Goal: Find contact information: Find contact information

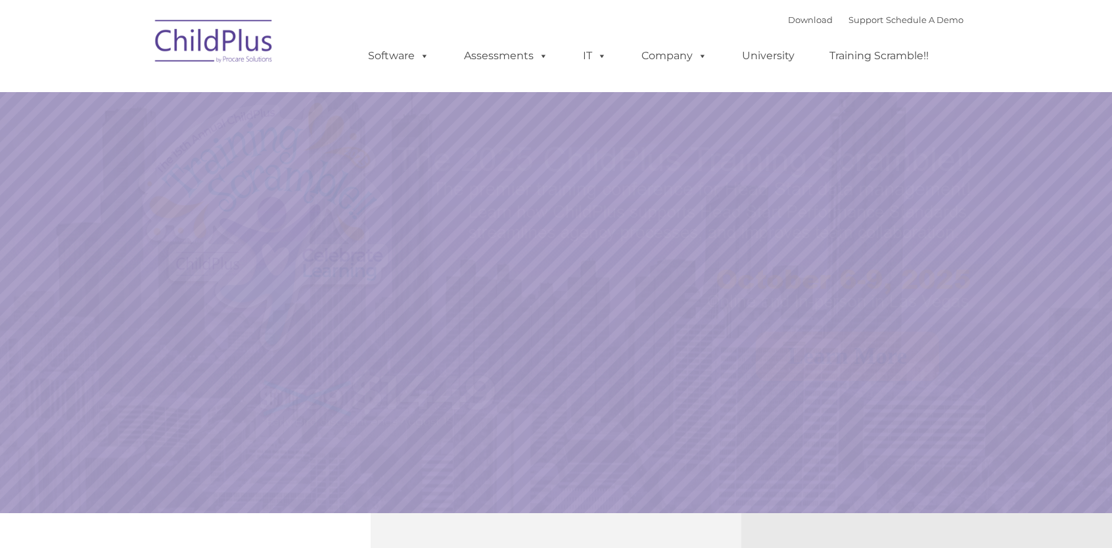
select select "MEDIUM"
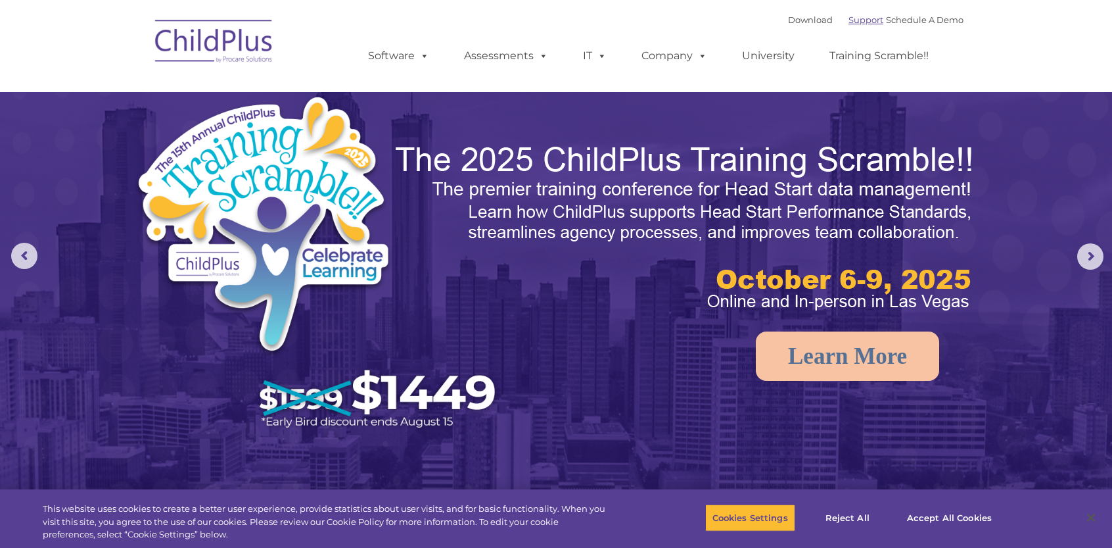
click at [856, 20] on link "Support" at bounding box center [866, 19] width 35 height 11
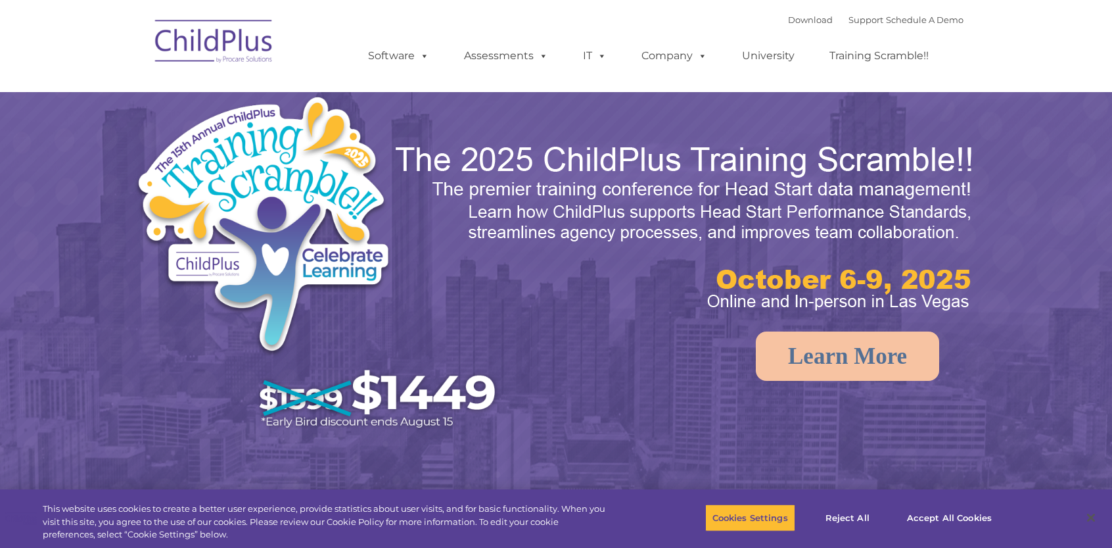
select select "MEDIUM"
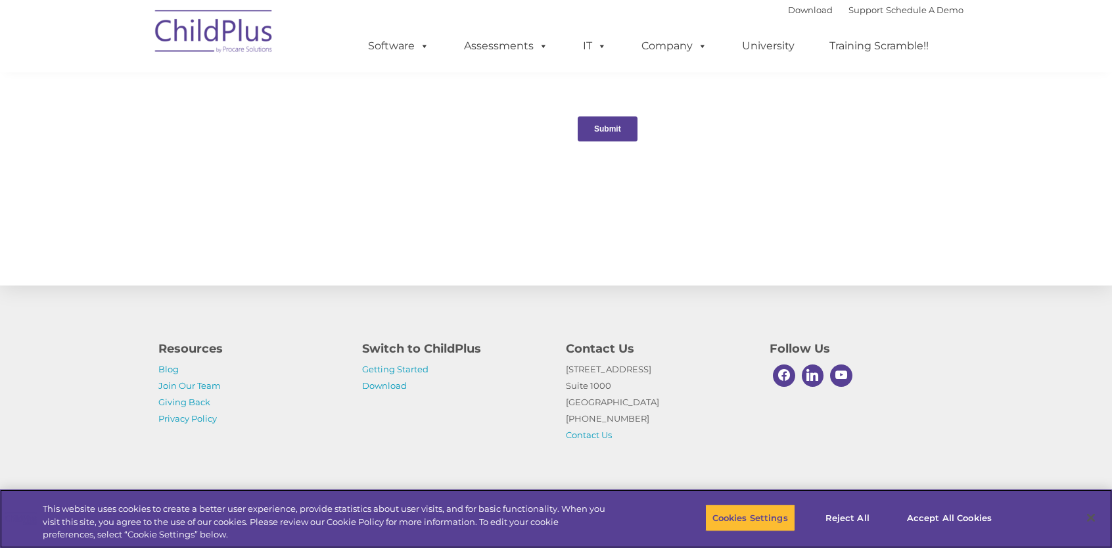
scroll to position [1371, 0]
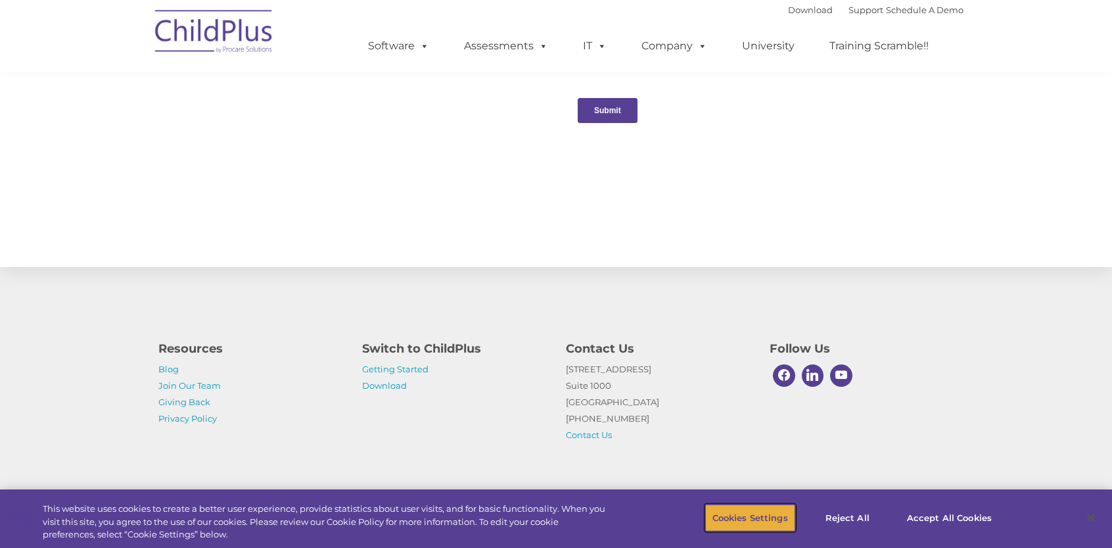
click at [740, 520] on button "Cookies Settings" at bounding box center [750, 518] width 90 height 28
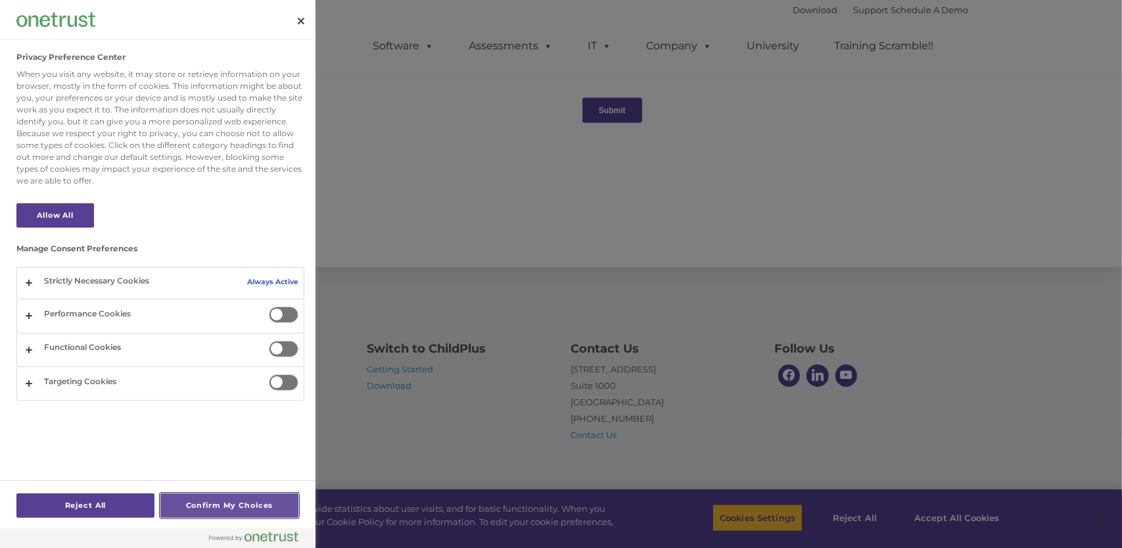
click at [206, 506] on button "Confirm My Choices" at bounding box center [229, 505] width 138 height 24
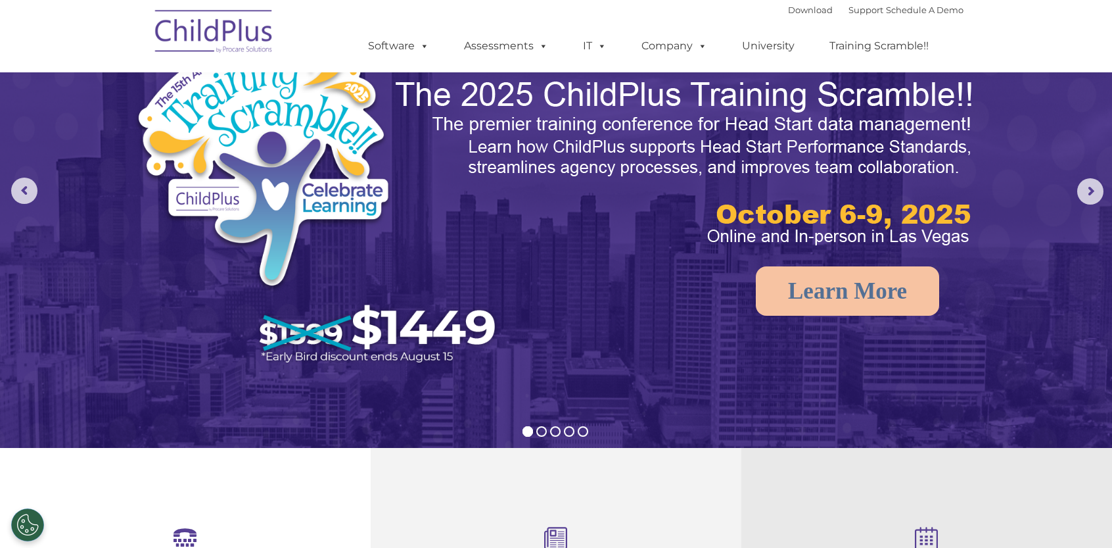
scroll to position [0, 0]
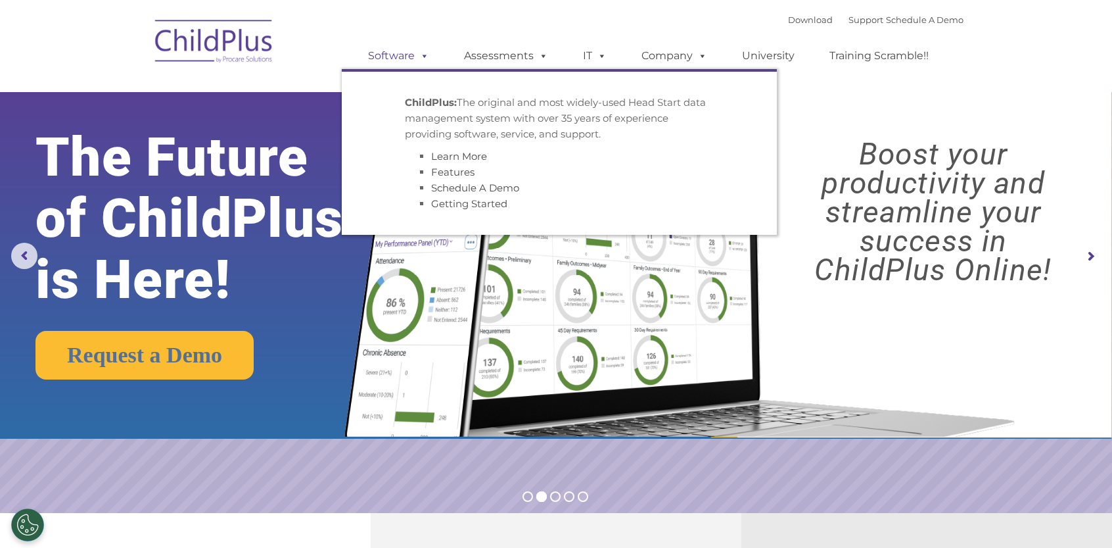
click at [423, 59] on span at bounding box center [422, 55] width 14 height 12
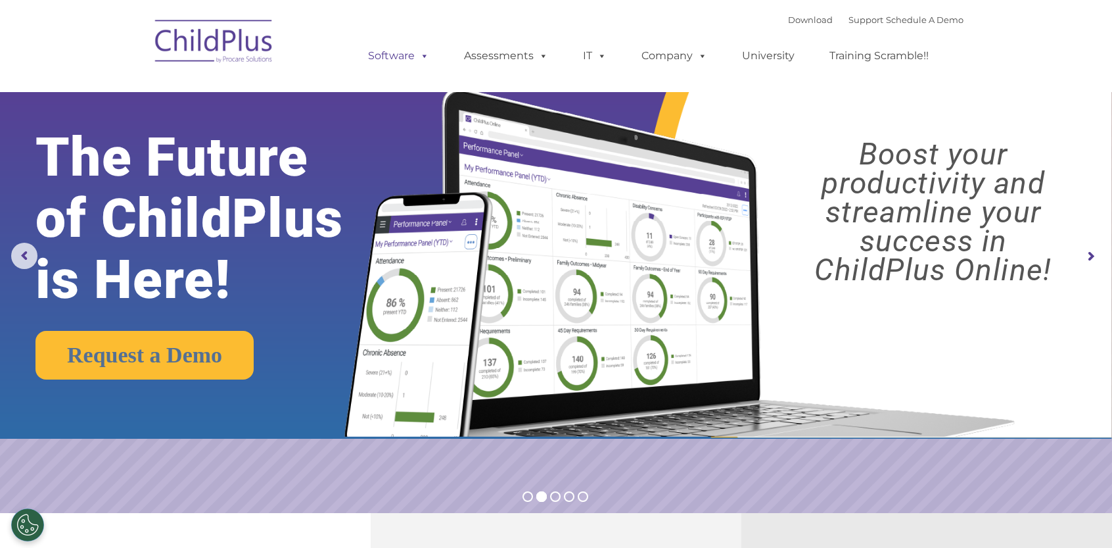
click at [423, 59] on span at bounding box center [422, 55] width 14 height 12
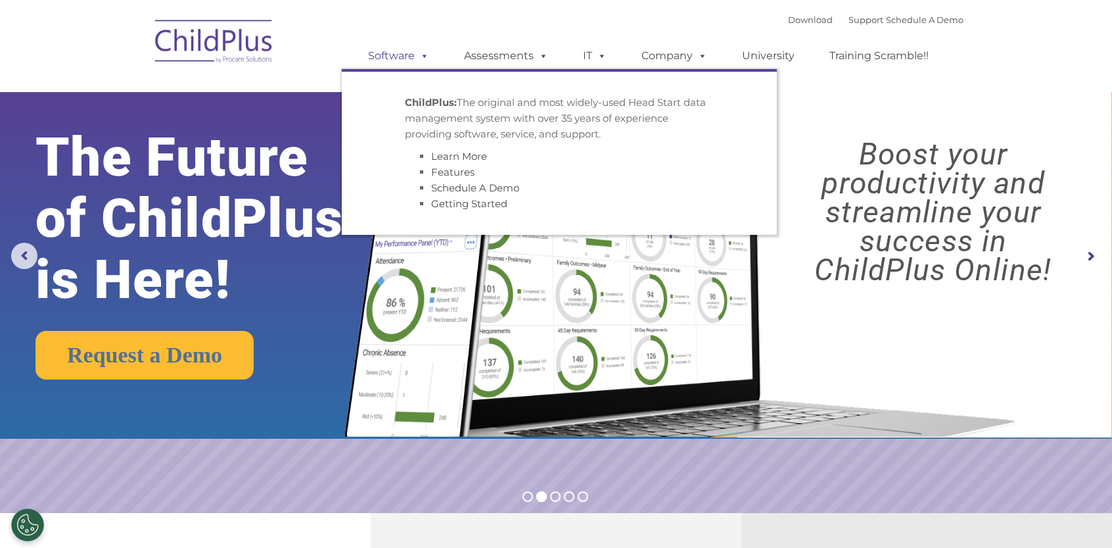
click at [423, 59] on span at bounding box center [422, 55] width 14 height 12
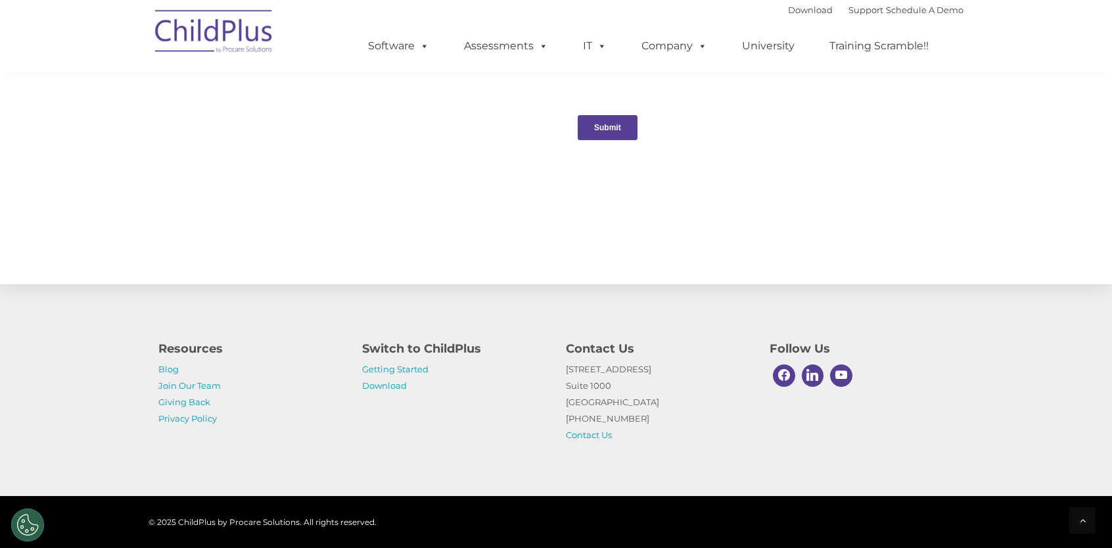
scroll to position [1371, 0]
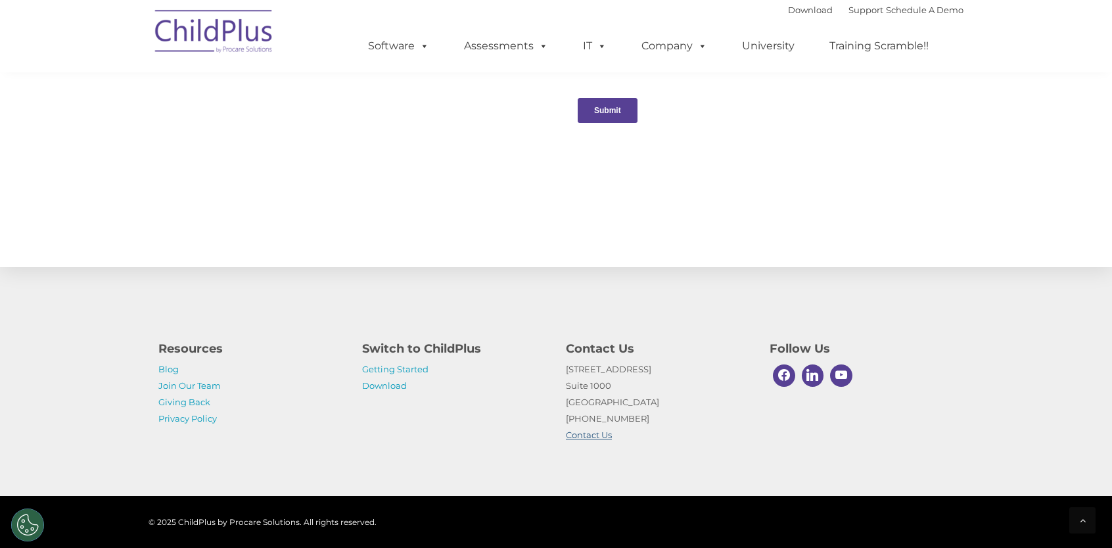
click at [593, 437] on link "Contact Us" at bounding box center [589, 434] width 46 height 11
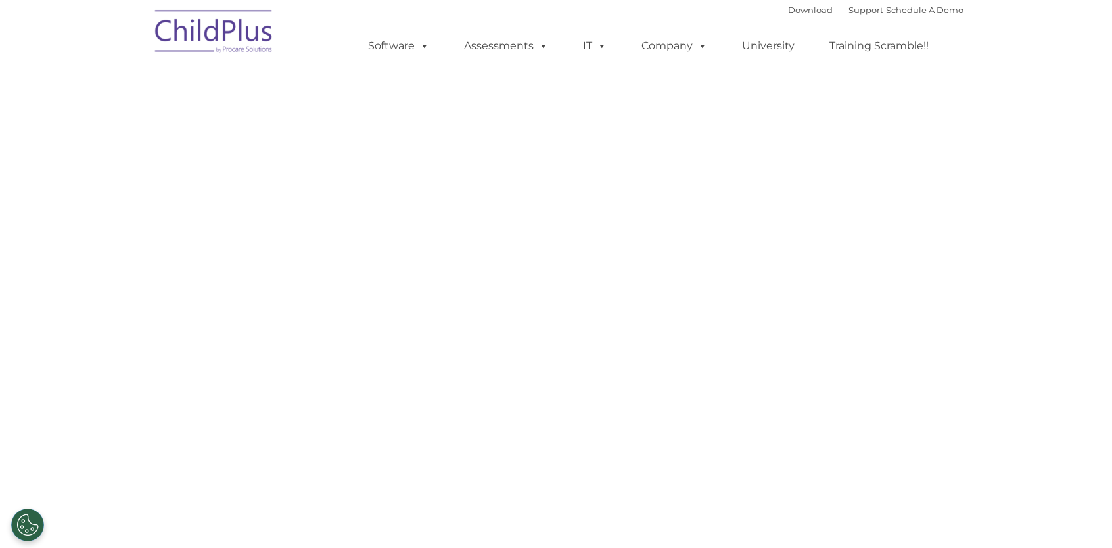
select select "MEDIUM"
